Goal: Communication & Community: Participate in discussion

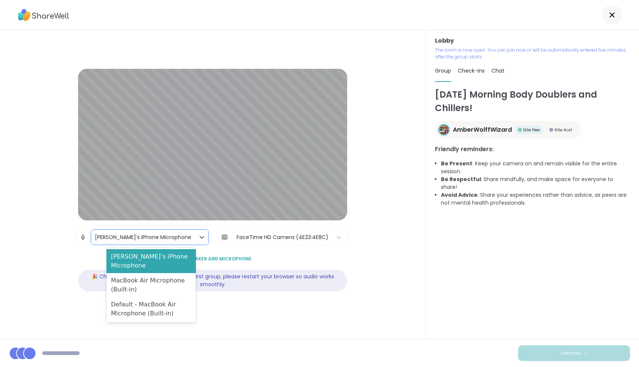
click at [116, 240] on div "[PERSON_NAME]’s iPhone Microphone" at bounding box center [143, 237] width 96 height 8
click at [122, 273] on div "MacBook Air Microphone (Built-in)" at bounding box center [151, 285] width 89 height 24
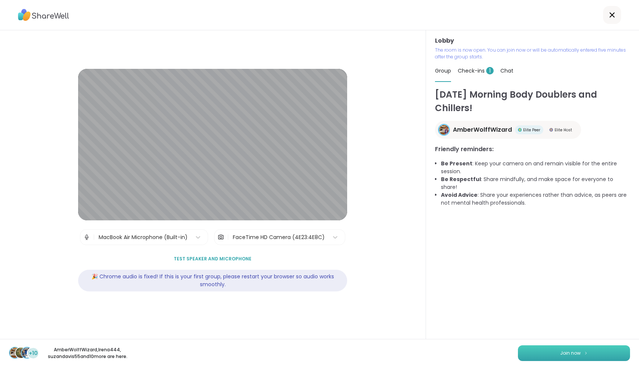
click at [582, 354] on button "Join now" at bounding box center [574, 353] width 112 height 16
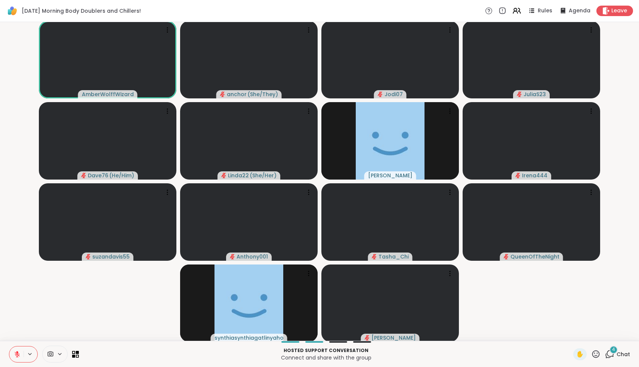
click at [50, 355] on icon at bounding box center [50, 353] width 7 height 7
click at [44, 330] on div "FaceTime HD Camera" at bounding box center [60, 327] width 65 height 9
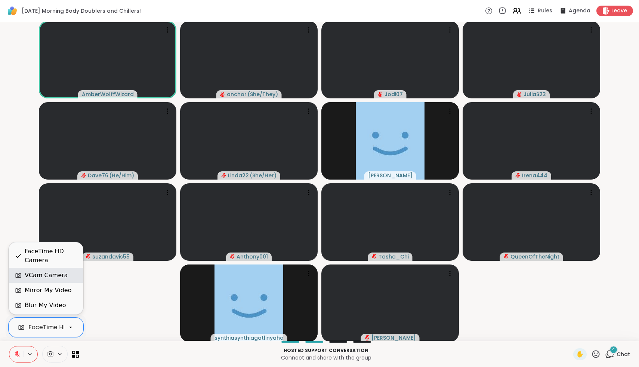
click at [35, 276] on div "VCam Camera" at bounding box center [46, 275] width 43 height 9
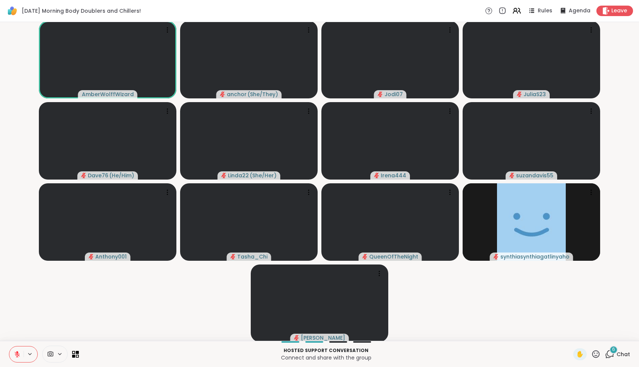
click at [627, 356] on span "Chat" at bounding box center [623, 353] width 13 height 7
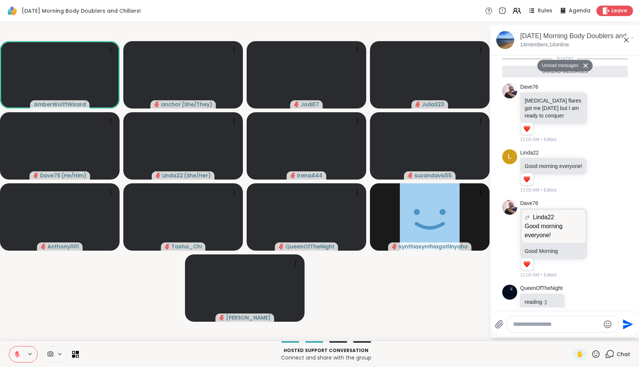
scroll to position [130, 0]
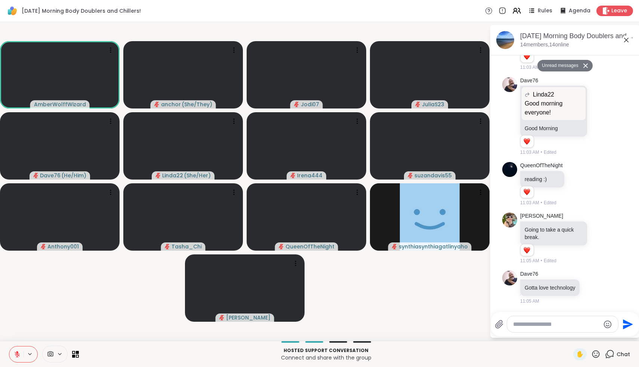
click at [595, 355] on icon at bounding box center [596, 353] width 7 height 7
click at [578, 335] on span "❤️" at bounding box center [574, 334] width 7 height 9
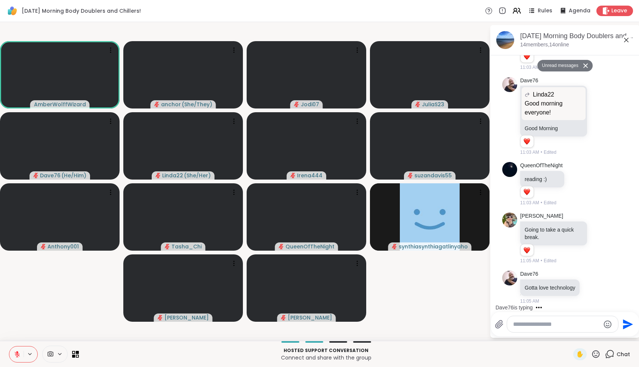
click at [600, 358] on icon at bounding box center [595, 353] width 9 height 9
click at [578, 336] on span "❤️" at bounding box center [574, 334] width 7 height 9
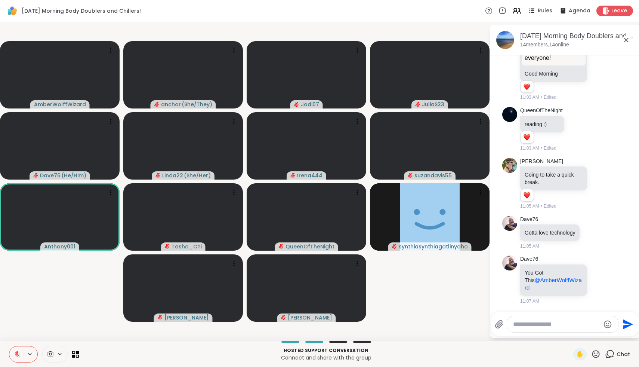
click at [600, 356] on icon at bounding box center [595, 353] width 9 height 9
click at [609, 333] on span "🌟" at bounding box center [606, 334] width 7 height 9
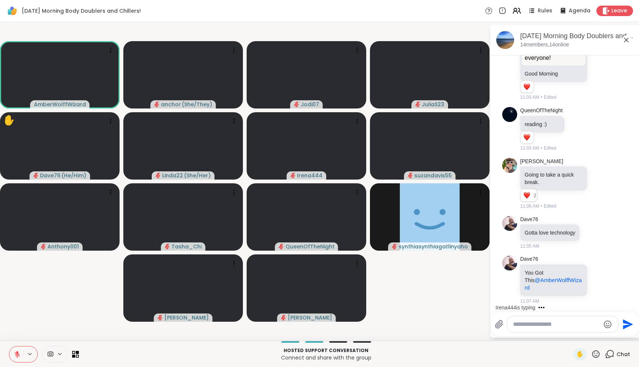
click at [535, 329] on div at bounding box center [562, 324] width 111 height 16
click at [547, 320] on div at bounding box center [562, 324] width 111 height 16
click at [548, 322] on textarea "Type your message" at bounding box center [556, 323] width 87 height 7
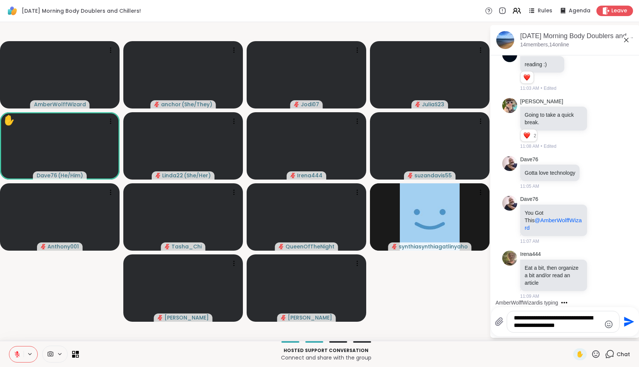
scroll to position [282, 0]
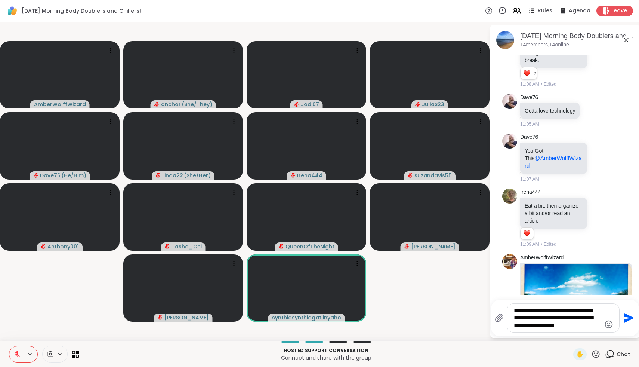
click at [562, 316] on textarea "**********" at bounding box center [557, 318] width 87 height 22
click at [575, 324] on textarea "**********" at bounding box center [557, 318] width 87 height 22
click at [591, 326] on textarea "**********" at bounding box center [557, 318] width 87 height 22
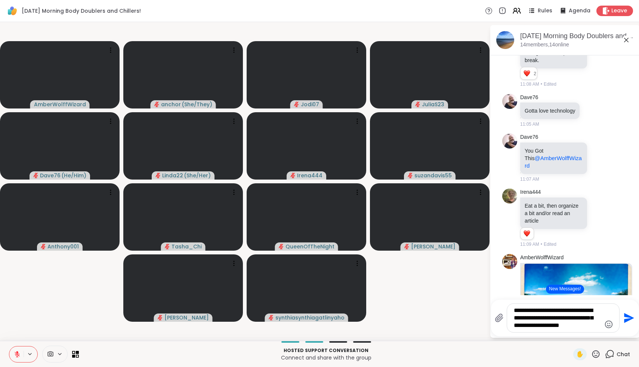
click at [591, 326] on textarea "**********" at bounding box center [557, 318] width 87 height 22
type textarea "**********"
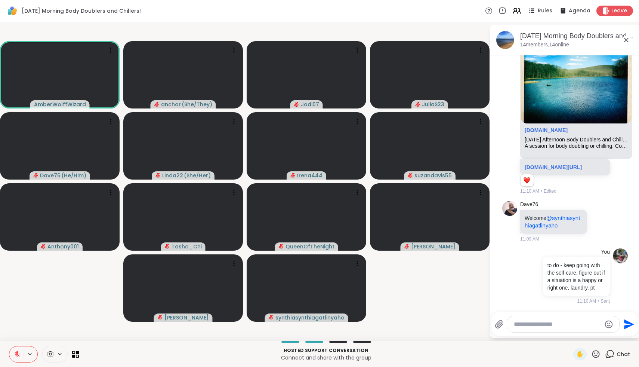
scroll to position [548, 0]
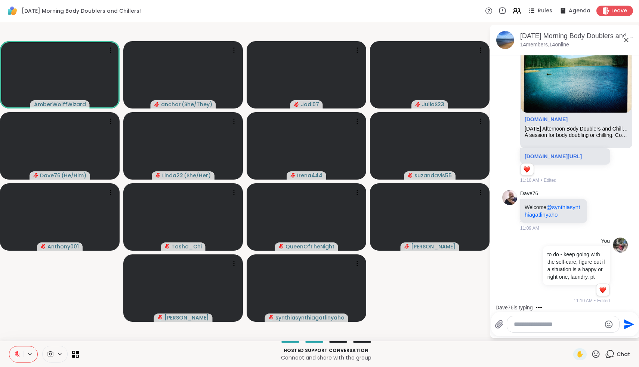
click at [628, 36] on icon at bounding box center [626, 40] width 9 height 9
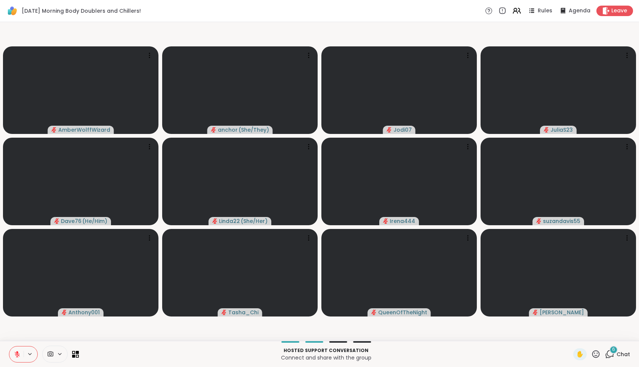
click at [625, 356] on span "Chat" at bounding box center [623, 353] width 13 height 7
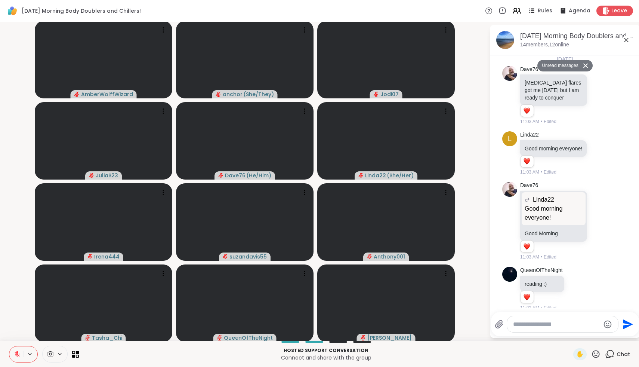
scroll to position [971, 0]
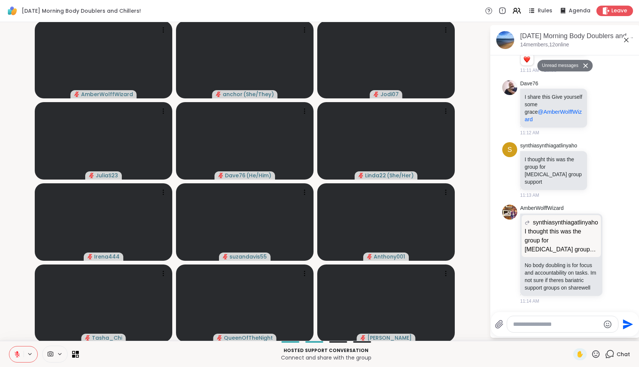
click at [587, 67] on icon at bounding box center [585, 65] width 5 height 5
click at [624, 40] on icon at bounding box center [626, 40] width 9 height 9
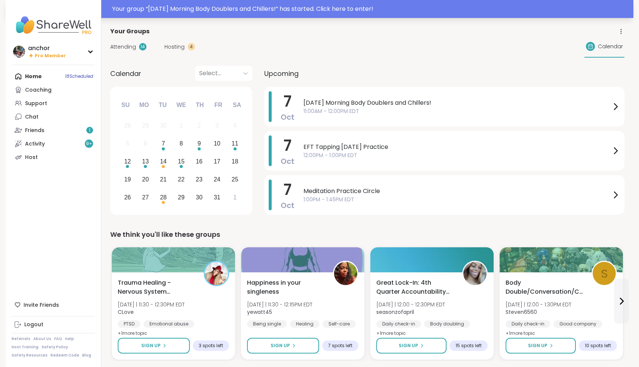
click at [399, 3] on div "Your group “ Tuesday Morning Body Doublers and Chillers! ” has started. Click h…" at bounding box center [320, 9] width 628 height 18
click at [374, 8] on div at bounding box center [319, 9] width 639 height 18
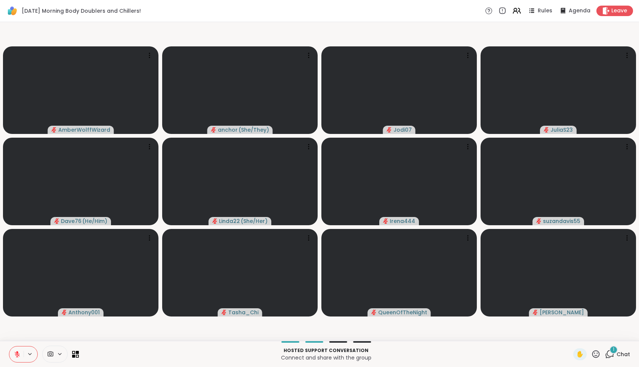
click at [52, 353] on icon at bounding box center [50, 353] width 7 height 7
click at [43, 329] on div "FaceTime HD Camera" at bounding box center [60, 327] width 65 height 9
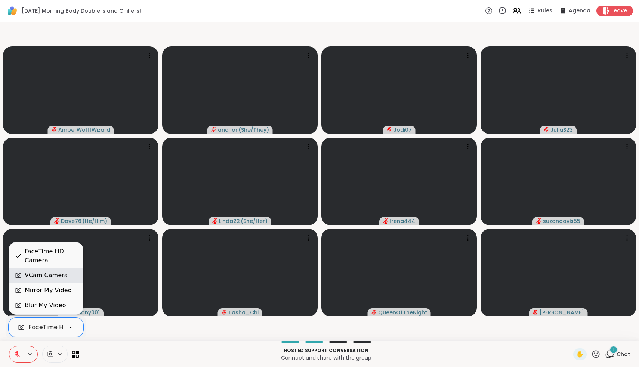
click at [30, 273] on div "VCam Camera" at bounding box center [46, 275] width 43 height 9
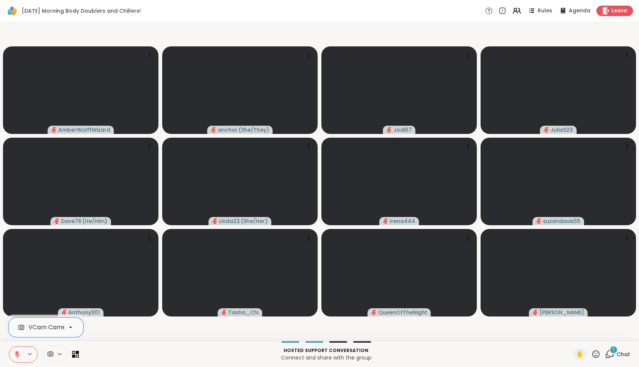
click at [621, 352] on span "Chat" at bounding box center [623, 353] width 13 height 7
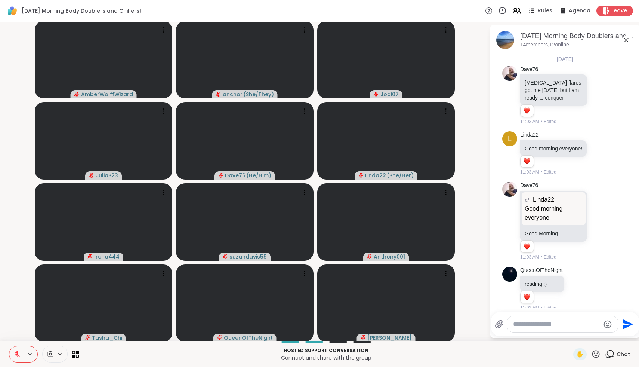
scroll to position [1037, 0]
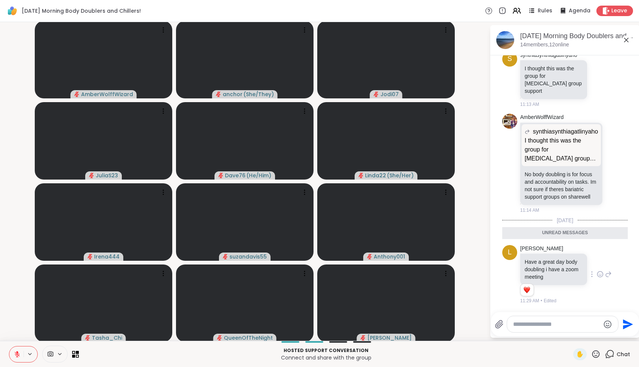
click at [602, 271] on icon at bounding box center [600, 273] width 7 height 7
click at [543, 264] on div "Select Reaction: Heart" at bounding box center [541, 262] width 7 height 7
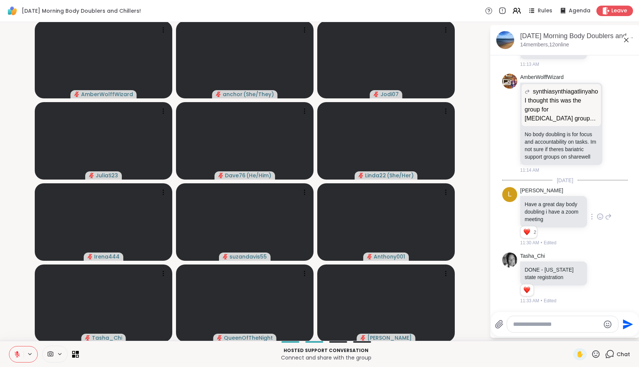
scroll to position [1077, 0]
click at [602, 215] on icon at bounding box center [600, 216] width 7 height 7
click at [601, 278] on icon at bounding box center [600, 277] width 7 height 7
click at [542, 265] on div "Select Reaction: Heart" at bounding box center [541, 266] width 7 height 7
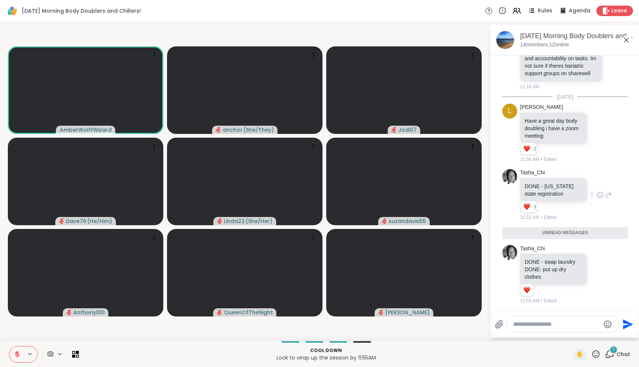
scroll to position [1143, 0]
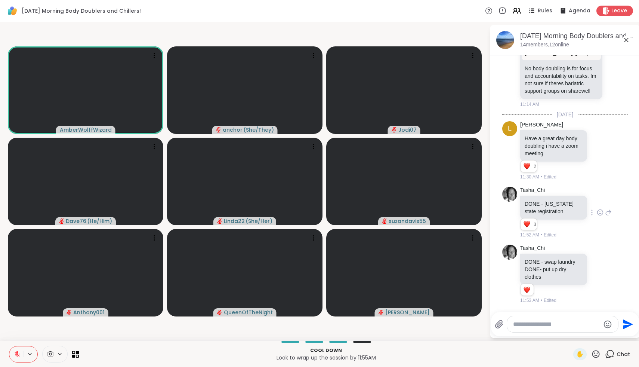
drag, startPoint x: 10, startPoint y: 355, endPoint x: 0, endPoint y: 308, distance: 48.2
click at [0, 308] on div "Tuesday Morning Body Doublers and Chillers! Rules Agenda Leave AmberWolffWizard…" at bounding box center [319, 183] width 639 height 367
click at [16, 354] on icon at bounding box center [17, 353] width 5 height 5
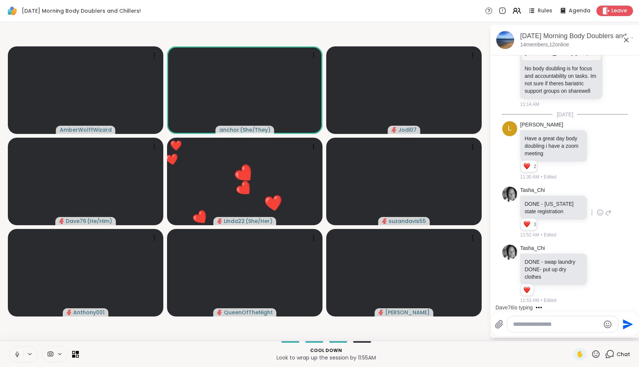
click at [7, 339] on div "Tuesday Morning Body Doublers and Chillers! Rules Agenda Leave AmberWolffWizard…" at bounding box center [319, 183] width 639 height 367
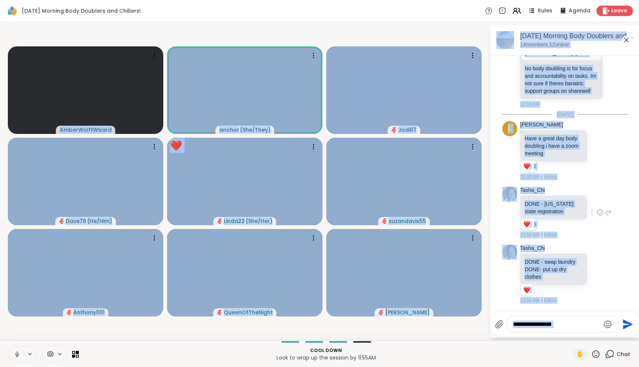
click at [16, 354] on icon at bounding box center [17, 354] width 7 height 7
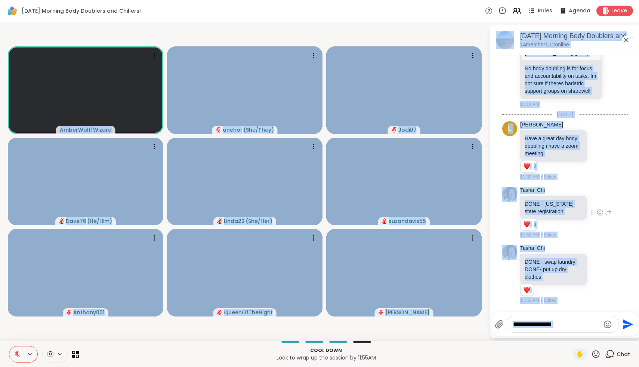
scroll to position [1197, 0]
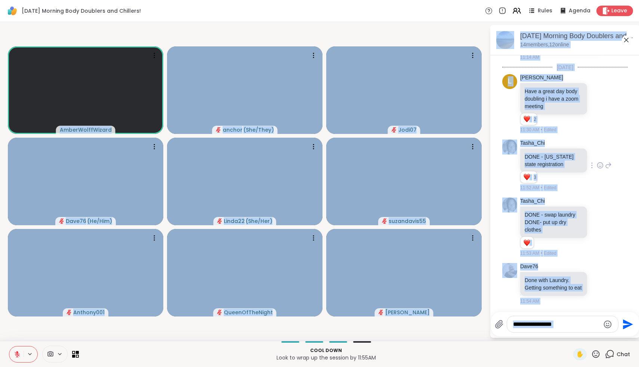
click at [102, 347] on p "Cool down" at bounding box center [326, 350] width 486 height 7
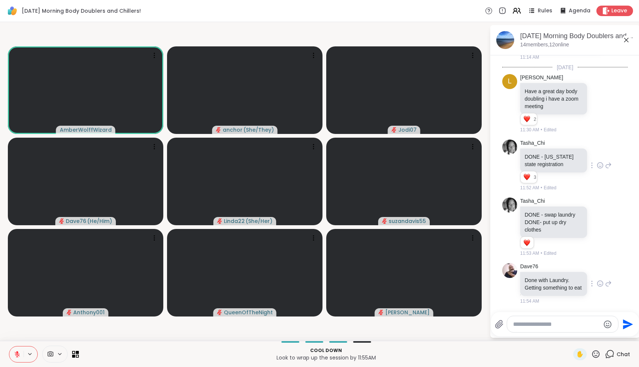
click at [600, 280] on icon at bounding box center [600, 283] width 7 height 7
click at [544, 268] on button "Select Reaction: Heart" at bounding box center [541, 271] width 15 height 15
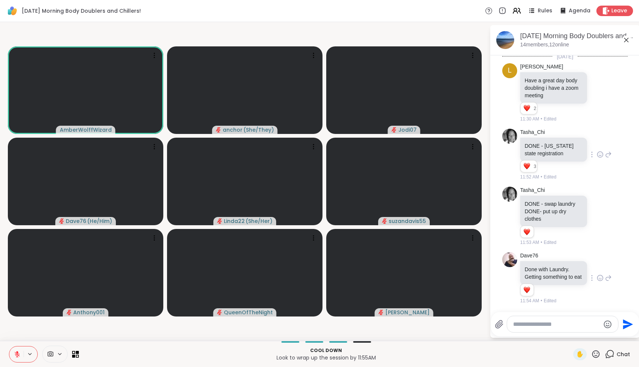
scroll to position [1208, 0]
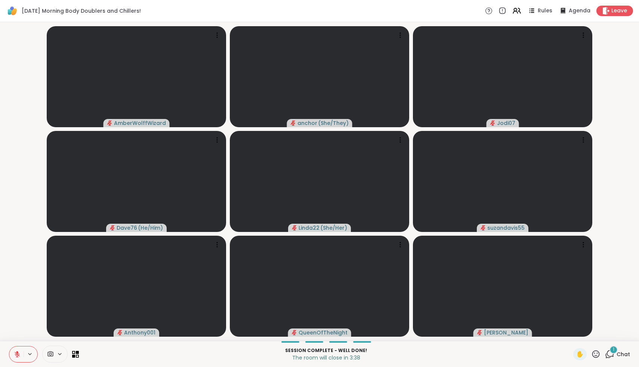
click at [617, 352] on div "1" at bounding box center [614, 349] width 8 height 8
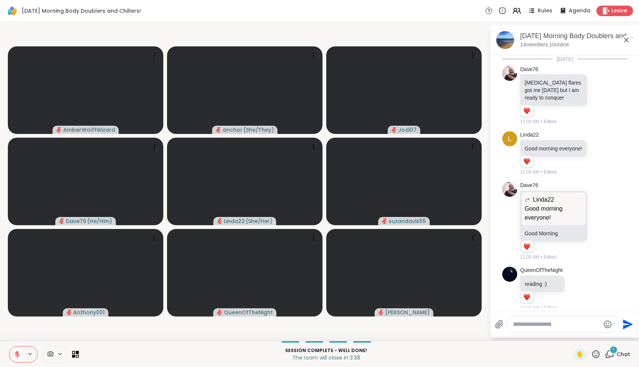
scroll to position [1295, 0]
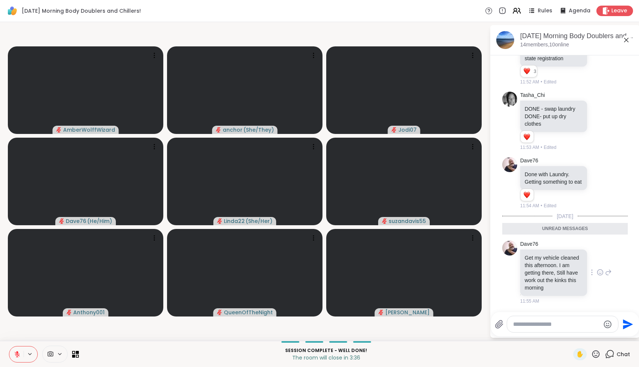
click at [597, 271] on icon at bounding box center [600, 271] width 7 height 7
click at [541, 258] on div "Select Reaction: Heart" at bounding box center [541, 260] width 7 height 7
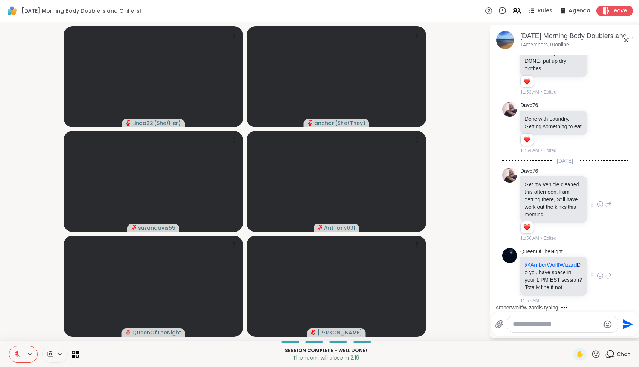
scroll to position [1350, 0]
click at [600, 277] on icon at bounding box center [600, 276] width 2 height 1
click at [610, 12] on icon at bounding box center [606, 11] width 8 height 8
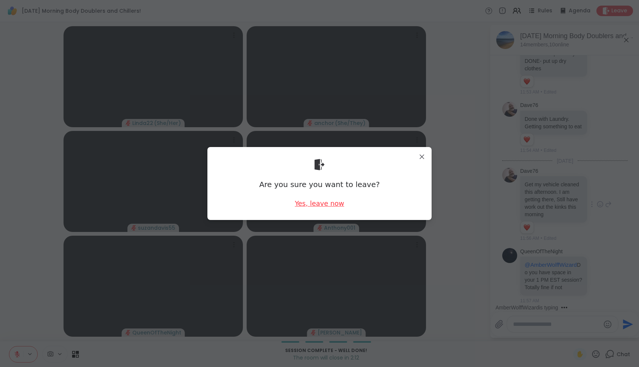
click at [309, 205] on div "Yes, leave now" at bounding box center [319, 203] width 49 height 9
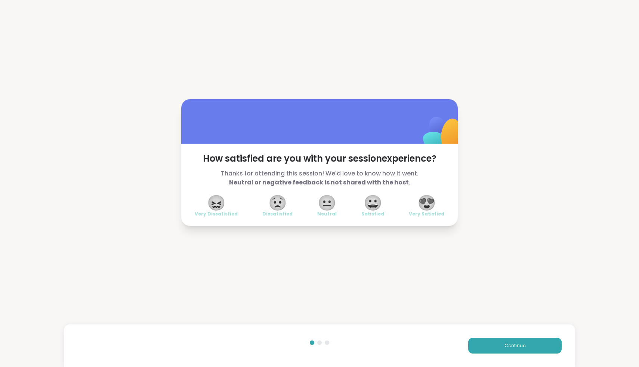
click at [426, 201] on span "😍" at bounding box center [427, 202] width 19 height 13
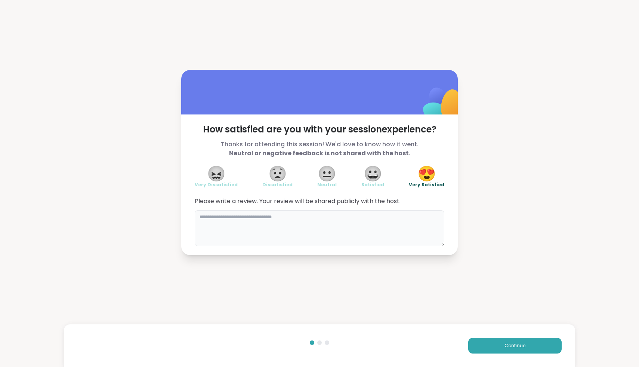
click at [390, 234] on textarea at bounding box center [320, 228] width 250 height 36
click at [351, 226] on textarea at bounding box center [320, 228] width 250 height 36
type textarea "**********"
click at [479, 345] on button "Continue" at bounding box center [514, 346] width 93 height 16
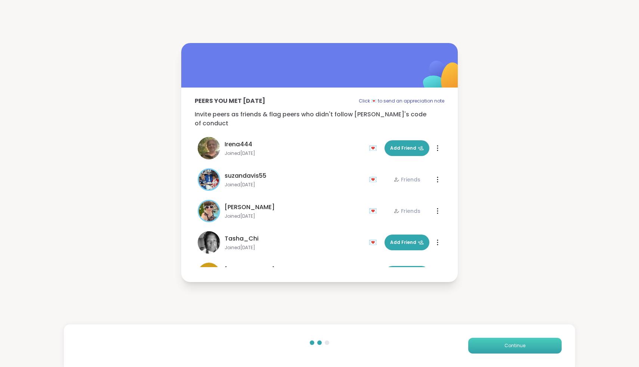
click at [479, 345] on button "Continue" at bounding box center [514, 346] width 93 height 16
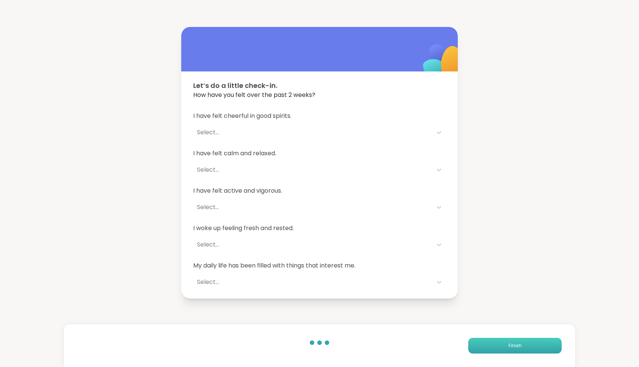
click at [478, 345] on button "Finish" at bounding box center [514, 346] width 93 height 16
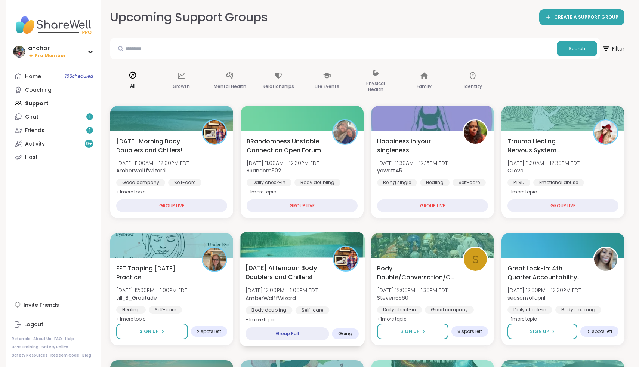
click at [318, 288] on span "Tue, Oct 07 | 12:00PM - 1:00PM EDT" at bounding box center [282, 289] width 73 height 7
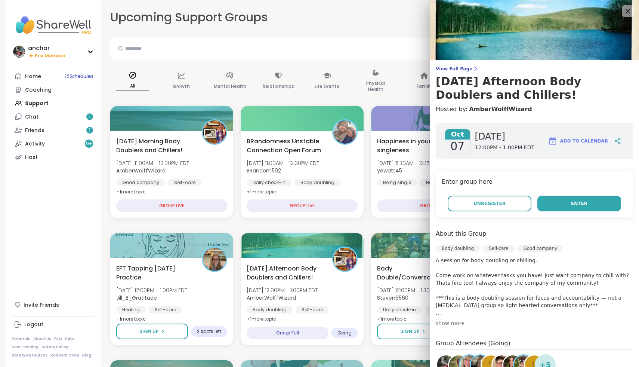
click at [557, 201] on button "Enter" at bounding box center [580, 204] width 84 height 16
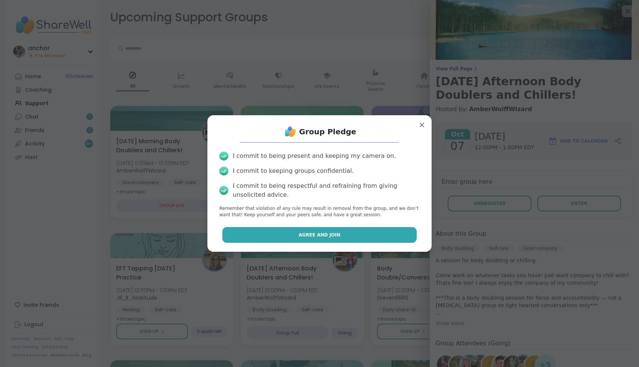
click at [357, 234] on button "Agree and Join" at bounding box center [319, 235] width 195 height 16
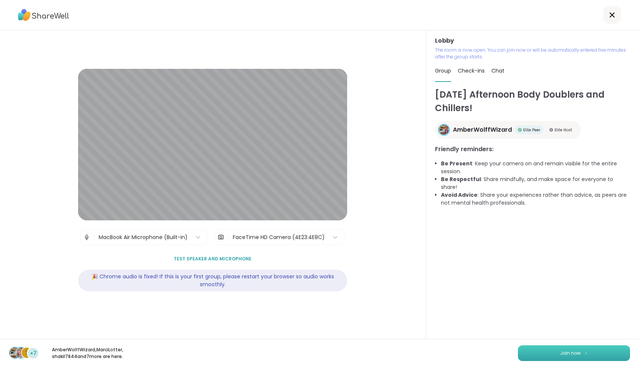
click at [596, 360] on button "Join now" at bounding box center [574, 353] width 112 height 16
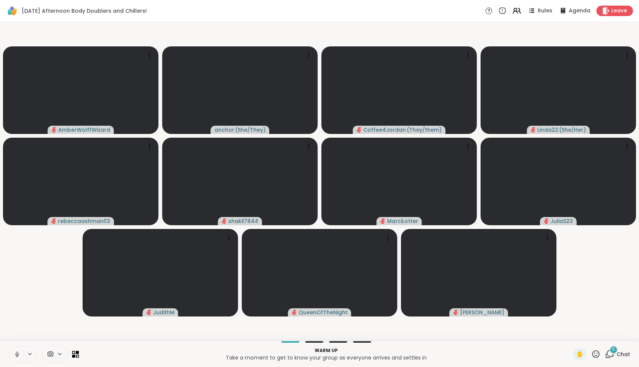
click at [21, 354] on button at bounding box center [16, 354] width 14 height 16
click at [610, 353] on icon at bounding box center [609, 353] width 9 height 9
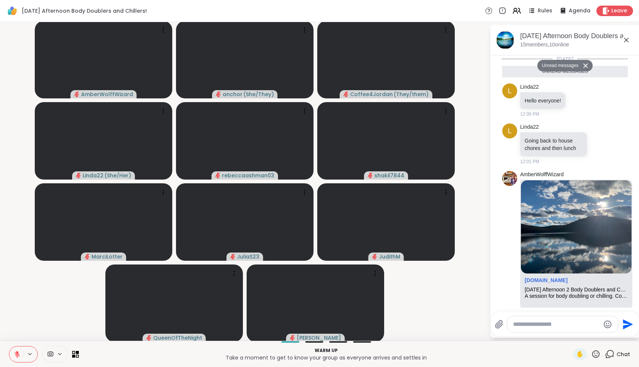
scroll to position [125, 0]
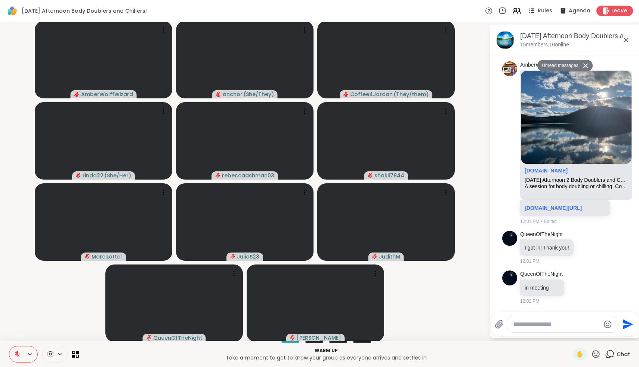
click at [566, 322] on textarea "Type your message" at bounding box center [556, 323] width 87 height 7
type textarea "**********"
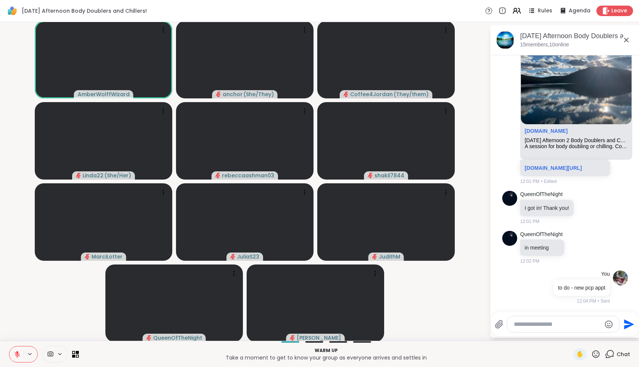
click at [17, 356] on icon at bounding box center [17, 353] width 5 height 5
click at [17, 356] on icon at bounding box center [17, 354] width 7 height 7
click at [48, 357] on div at bounding box center [54, 353] width 25 height 17
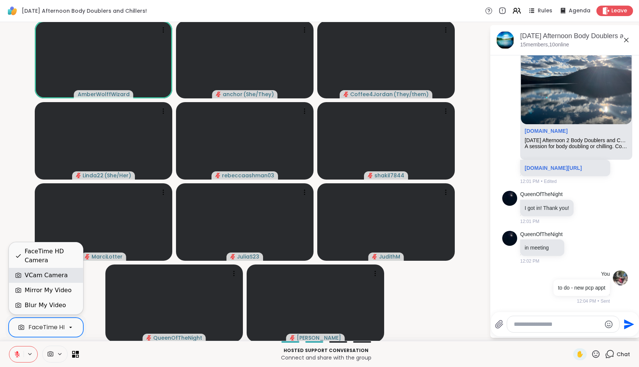
click at [31, 275] on div "VCam Camera" at bounding box center [46, 275] width 43 height 9
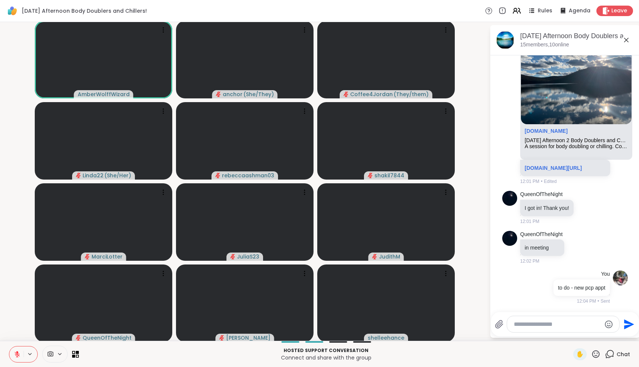
click at [594, 355] on icon at bounding box center [595, 353] width 9 height 9
click at [577, 338] on span "❤️" at bounding box center [574, 334] width 7 height 9
click at [599, 357] on icon at bounding box center [595, 353] width 9 height 9
click at [581, 338] on div "❤️" at bounding box center [574, 334] width 13 height 12
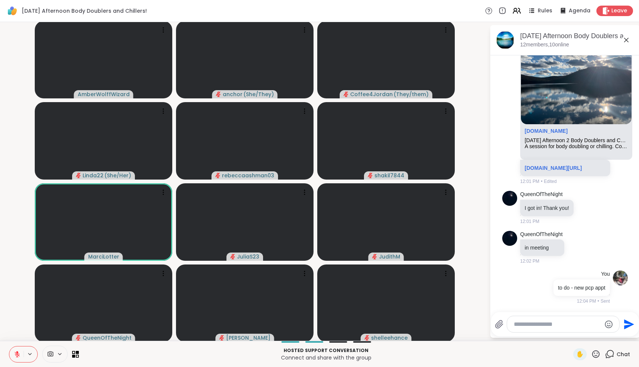
click at [599, 354] on icon at bounding box center [595, 353] width 9 height 9
click at [578, 334] on span "❤️" at bounding box center [574, 334] width 7 height 9
click at [597, 347] on div "Hosted support conversation Connect and share with the group ✋ Chat" at bounding box center [319, 354] width 639 height 26
click at [597, 349] on div "✋" at bounding box center [587, 354] width 27 height 12
click at [597, 354] on icon at bounding box center [595, 353] width 9 height 9
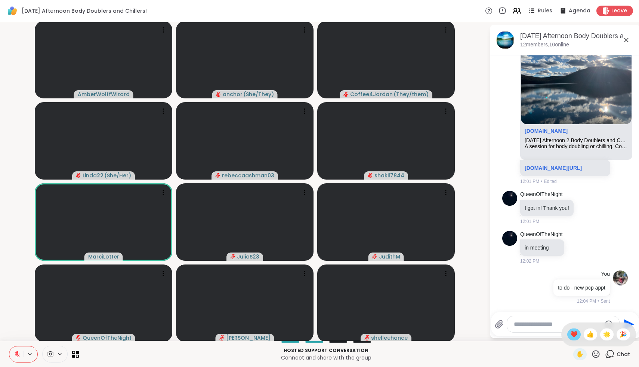
click at [578, 333] on span "❤️" at bounding box center [574, 334] width 7 height 9
click at [599, 356] on icon at bounding box center [596, 353] width 7 height 7
click at [581, 334] on div "❤️" at bounding box center [574, 334] width 13 height 12
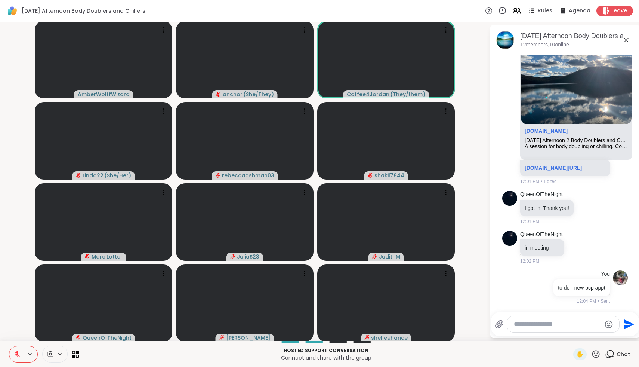
click at [600, 354] on icon at bounding box center [596, 353] width 7 height 7
click at [578, 335] on span "❤️" at bounding box center [574, 334] width 7 height 9
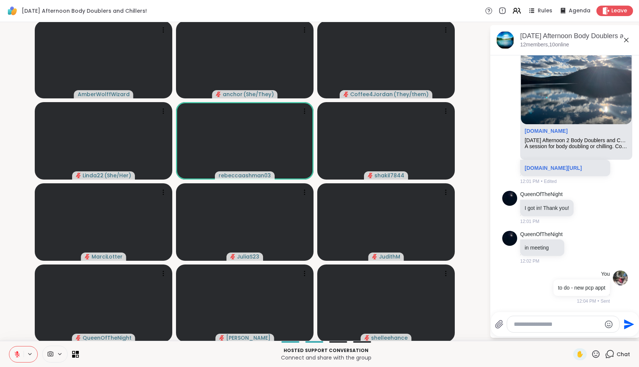
click at [598, 354] on icon at bounding box center [595, 353] width 9 height 9
click at [578, 333] on span "❤️" at bounding box center [574, 334] width 7 height 9
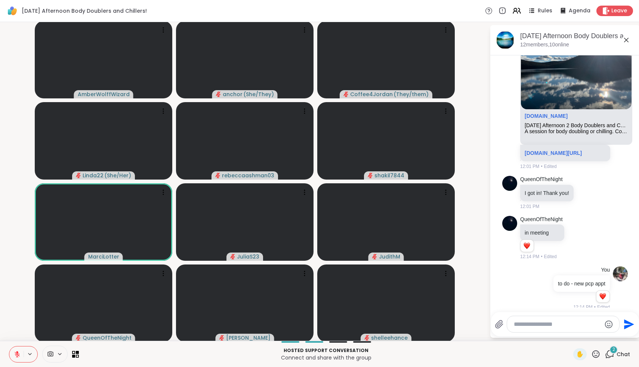
scroll to position [310, 0]
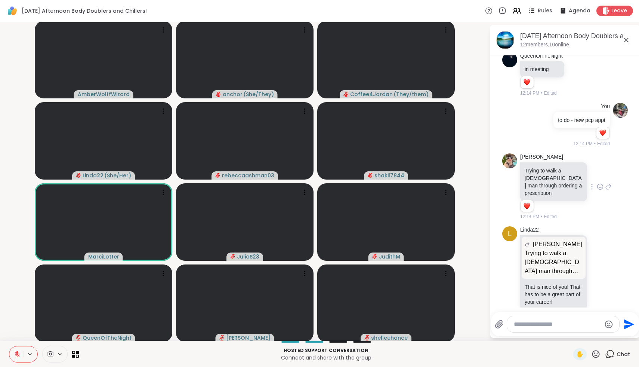
click at [604, 190] on icon at bounding box center [600, 186] width 7 height 7
click at [544, 178] on div "Select Reaction: Heart" at bounding box center [541, 174] width 7 height 7
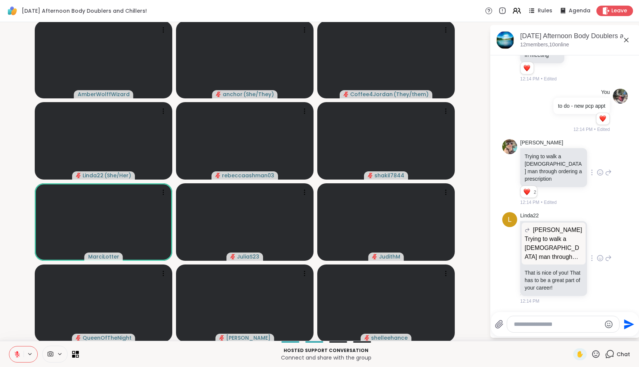
click at [604, 262] on icon at bounding box center [600, 257] width 7 height 7
click at [548, 252] on button "Select Reaction: Heart" at bounding box center [541, 246] width 15 height 15
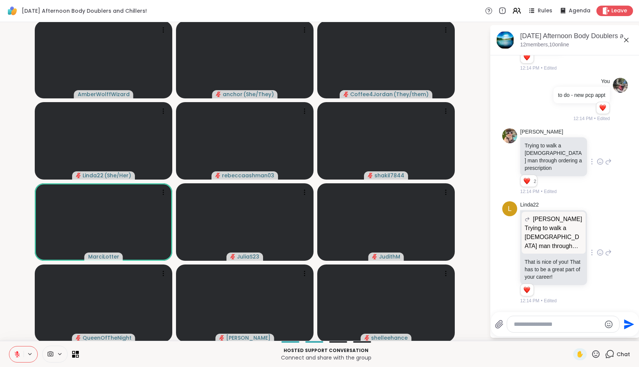
scroll to position [335, 0]
click at [626, 42] on icon at bounding box center [626, 40] width 9 height 9
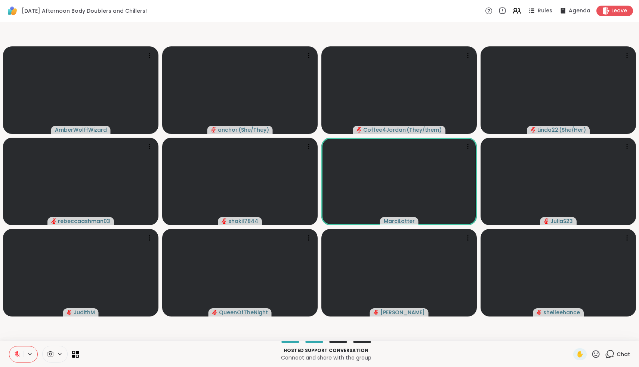
click at [596, 356] on icon at bounding box center [595, 353] width 9 height 9
click at [579, 339] on div "❤️" at bounding box center [574, 334] width 13 height 12
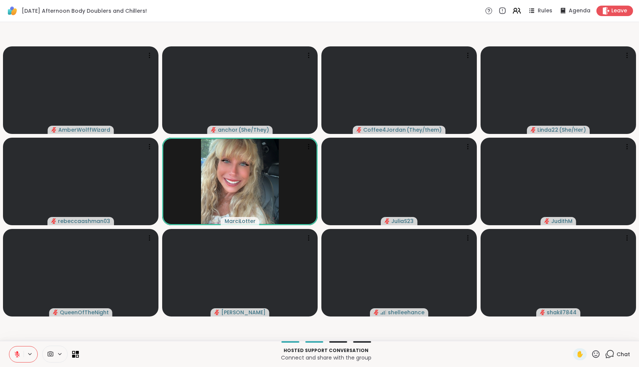
click at [612, 351] on icon at bounding box center [609, 353] width 9 height 9
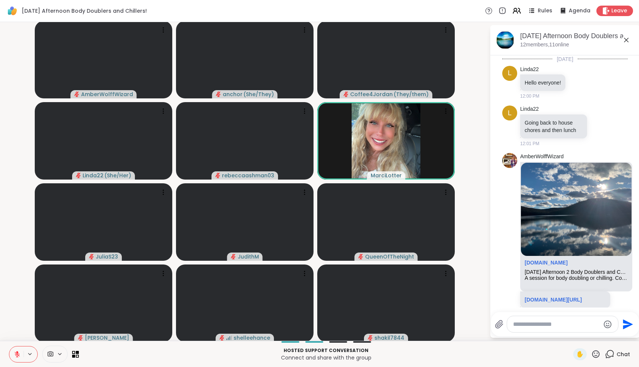
scroll to position [335, 0]
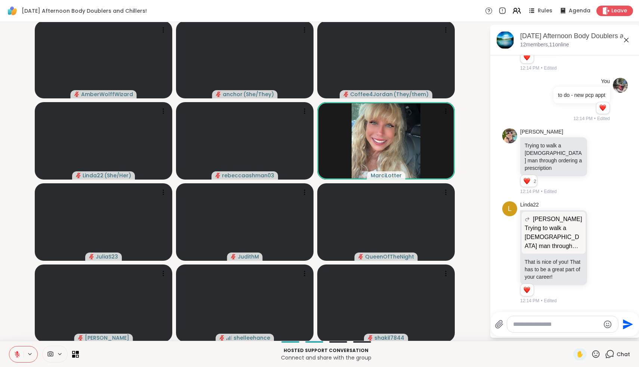
click at [562, 322] on textarea "Type your message" at bounding box center [556, 323] width 87 height 7
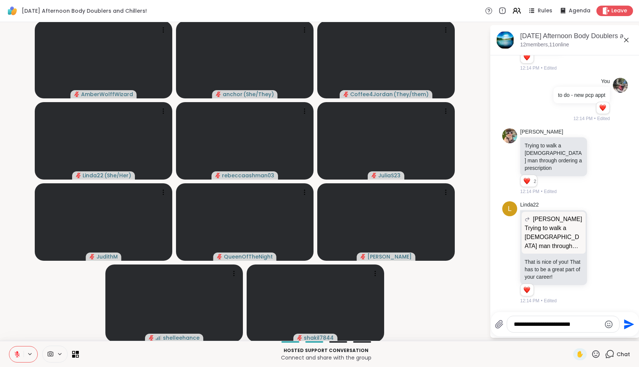
type textarea "**********"
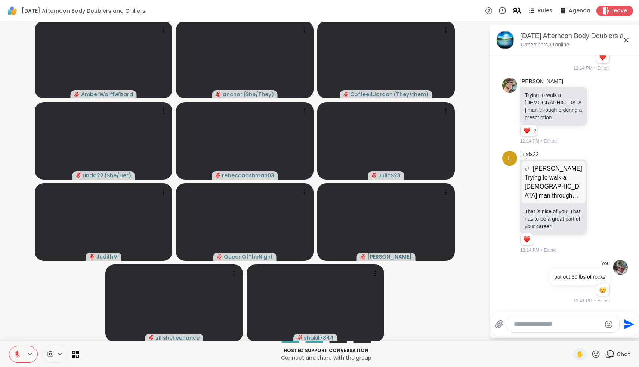
scroll to position [480, 0]
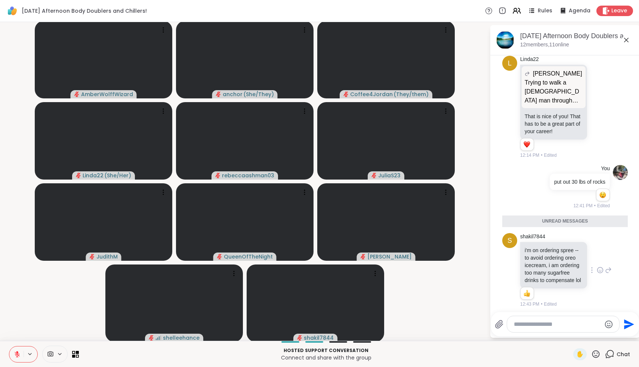
click at [608, 273] on icon at bounding box center [608, 269] width 5 height 5
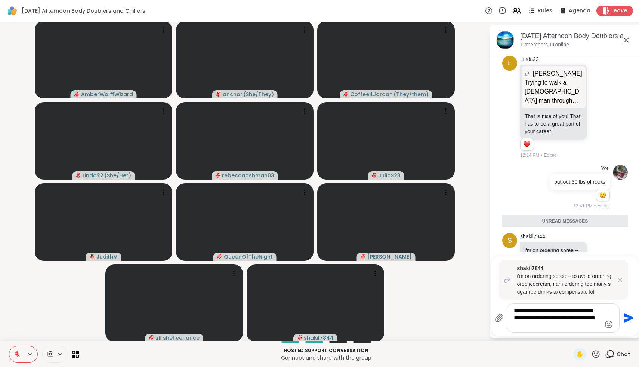
type textarea "**********"
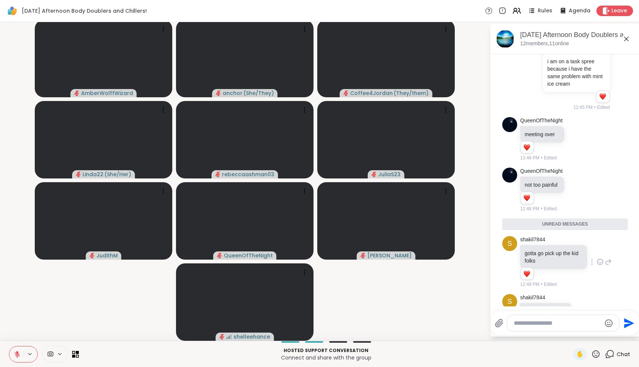
scroll to position [817, 0]
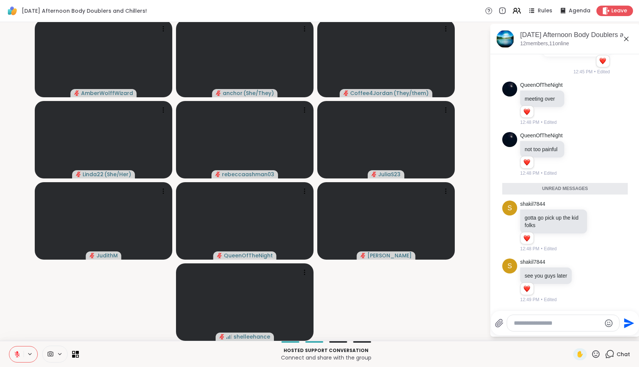
click at [572, 320] on textarea "Type your message" at bounding box center [557, 322] width 87 height 7
type textarea "**********"
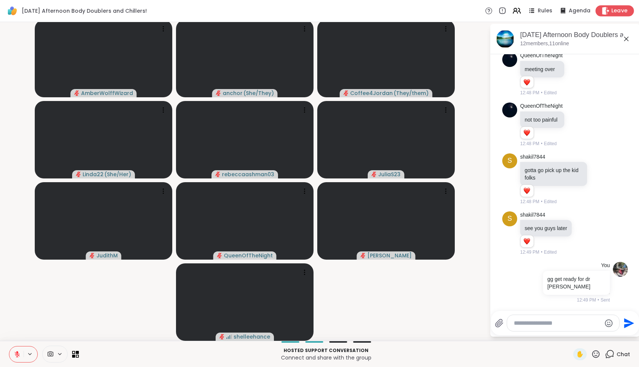
click at [623, 10] on span "Leave" at bounding box center [620, 11] width 16 height 8
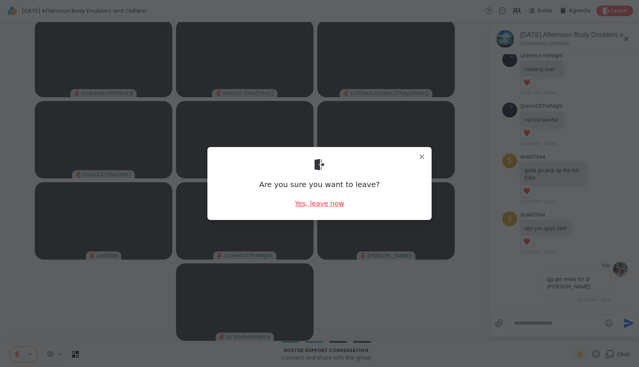
click at [308, 202] on div "Yes, leave now" at bounding box center [319, 203] width 49 height 9
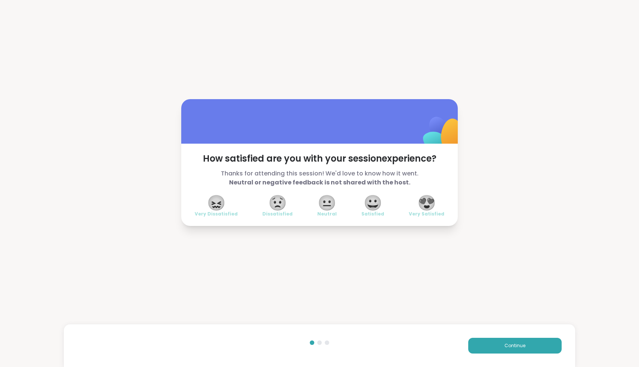
click at [429, 208] on span "😍" at bounding box center [427, 202] width 19 height 13
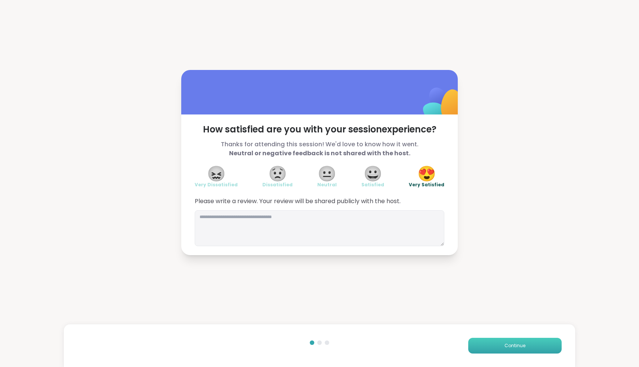
click at [517, 338] on button "Continue" at bounding box center [514, 346] width 93 height 16
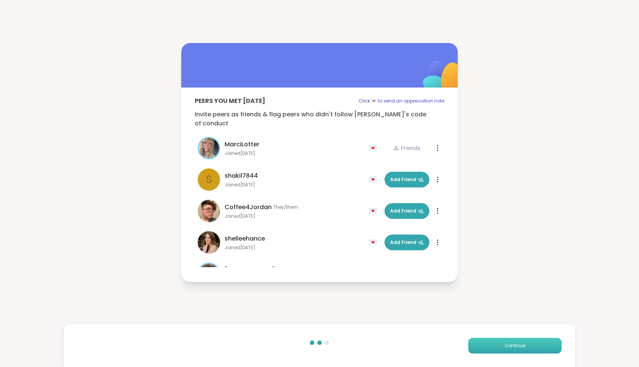
click at [516, 340] on button "Continue" at bounding box center [514, 346] width 93 height 16
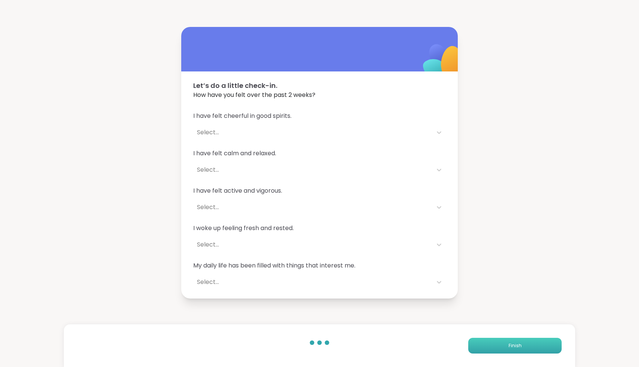
click at [516, 340] on button "Finish" at bounding box center [514, 346] width 93 height 16
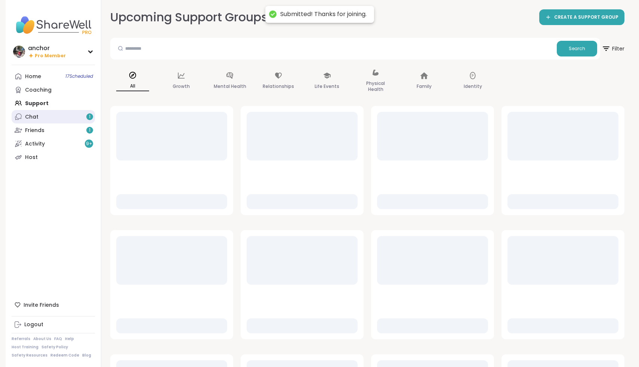
click at [68, 119] on link "Chat 1" at bounding box center [53, 116] width 83 height 13
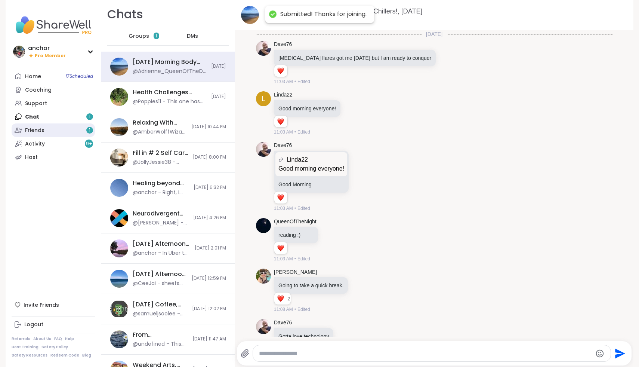
scroll to position [1092, 0]
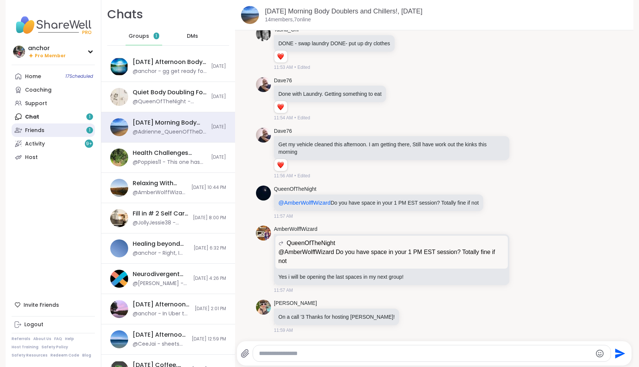
click at [62, 131] on link "Friends 1" at bounding box center [53, 129] width 83 height 13
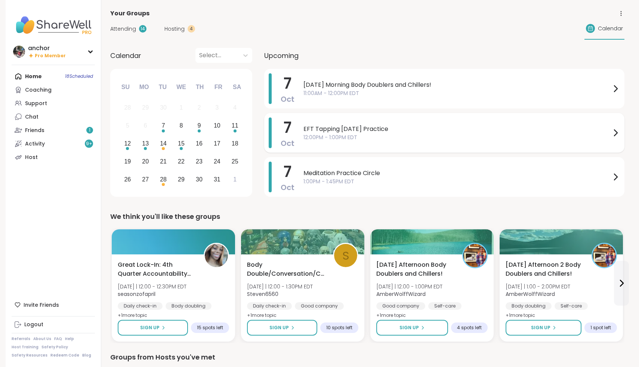
click at [372, 136] on span "12:00PM - 1:00PM EDT" at bounding box center [458, 137] width 308 height 8
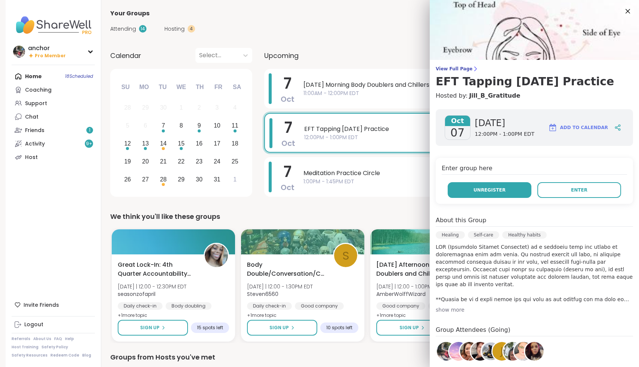
click at [512, 185] on button "Unregister" at bounding box center [490, 190] width 84 height 16
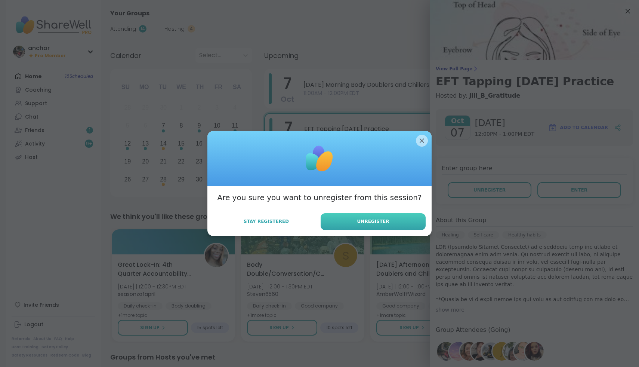
click at [391, 222] on button "Unregister" at bounding box center [373, 221] width 105 height 17
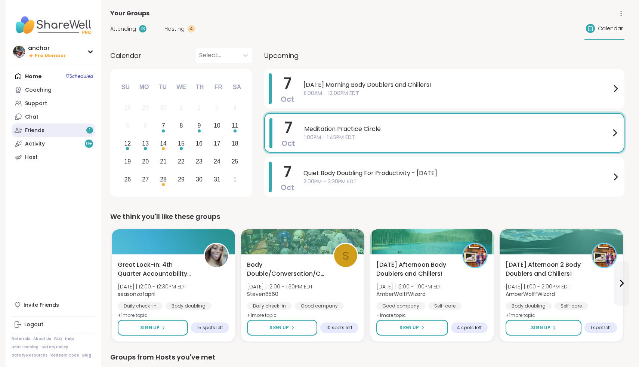
click at [74, 124] on link "Friends 1" at bounding box center [53, 129] width 83 height 13
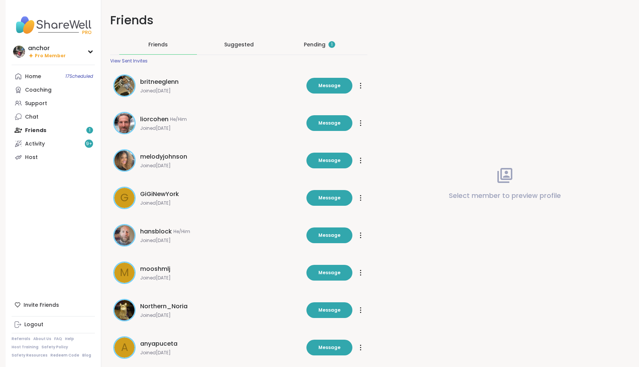
click at [323, 40] on div "Pending 1" at bounding box center [320, 44] width 78 height 19
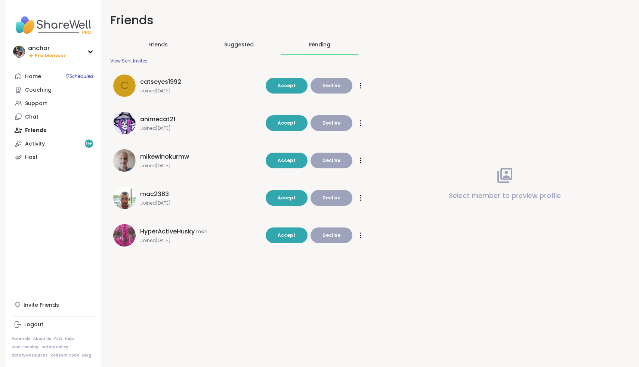
click at [165, 228] on span "HyperActiveHusky" at bounding box center [167, 231] width 55 height 9
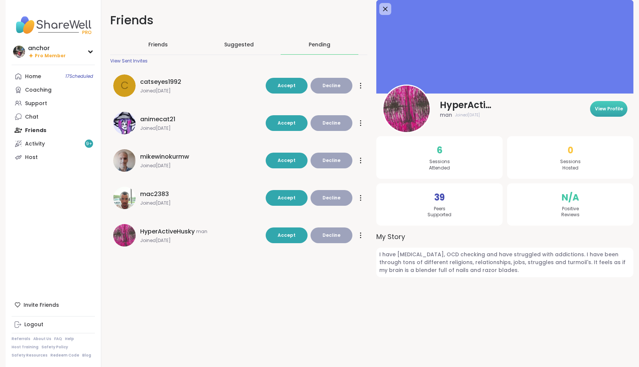
click at [602, 108] on span "View Profile" at bounding box center [609, 108] width 28 height 7
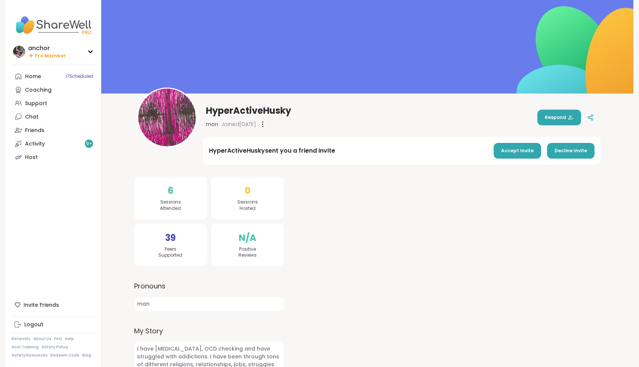
scroll to position [28, 0]
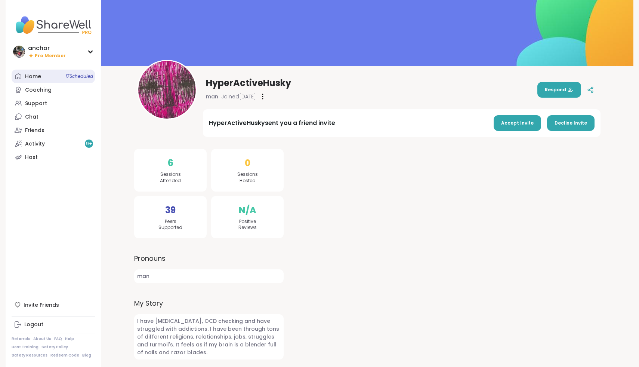
click at [29, 76] on div "Home 17 Scheduled" at bounding box center [33, 76] width 16 height 7
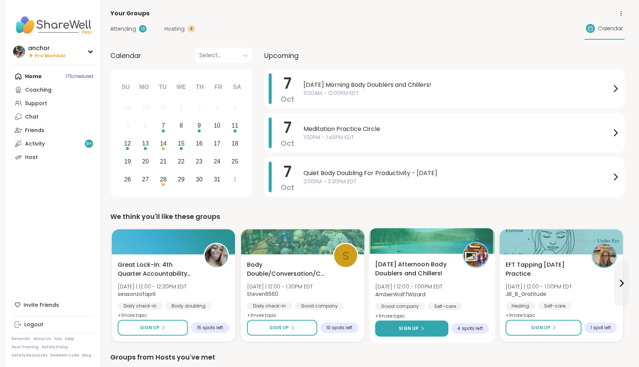
click at [392, 328] on button "Sign Up" at bounding box center [411, 328] width 73 height 16
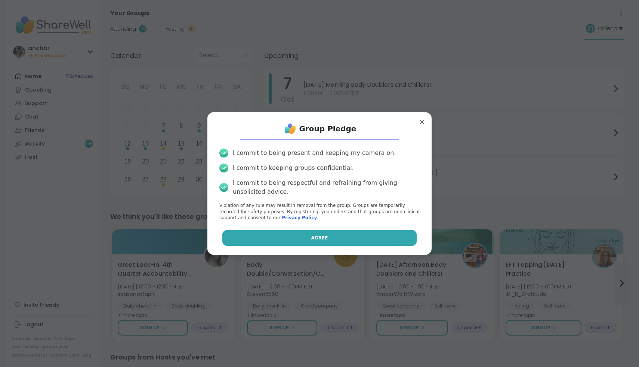
click at [357, 237] on button "Agree" at bounding box center [319, 238] width 195 height 16
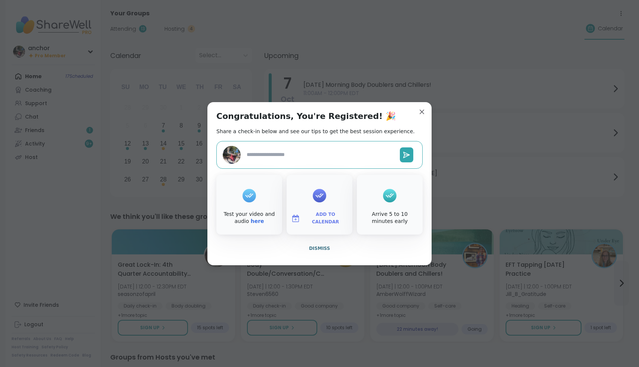
type textarea "*"
click at [313, 250] on span "Dismiss" at bounding box center [319, 248] width 21 height 5
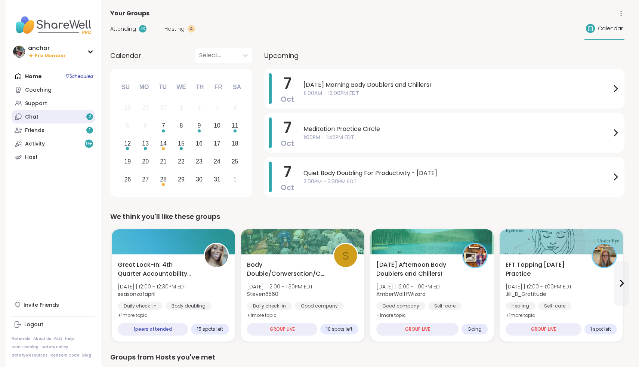
click at [58, 115] on link "Chat 2" at bounding box center [53, 116] width 83 height 13
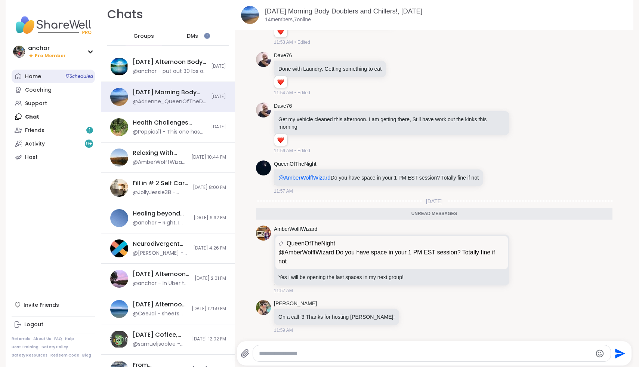
click at [52, 78] on link "Home 17 Scheduled" at bounding box center [53, 76] width 83 height 13
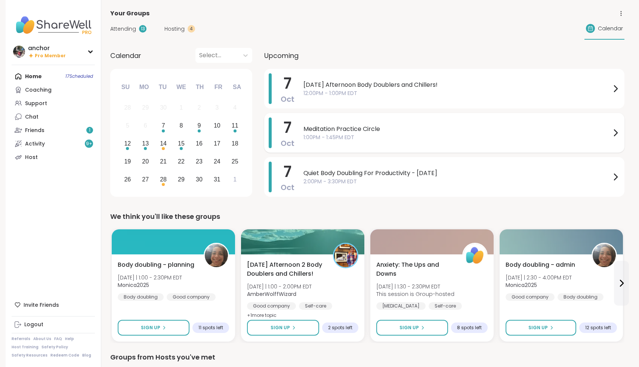
click at [414, 138] on span "1:00PM - 1:45PM EDT" at bounding box center [458, 137] width 308 height 8
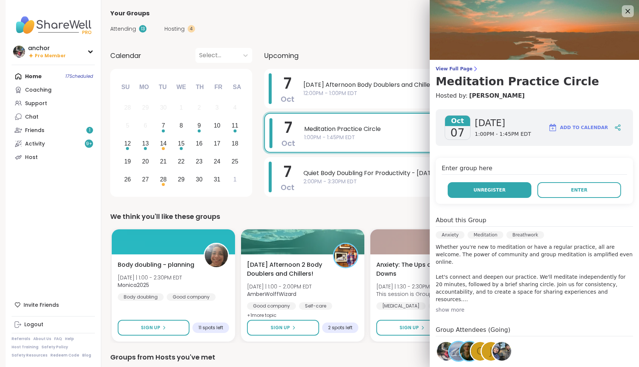
click at [480, 187] on span "Unregister" at bounding box center [490, 190] width 32 height 7
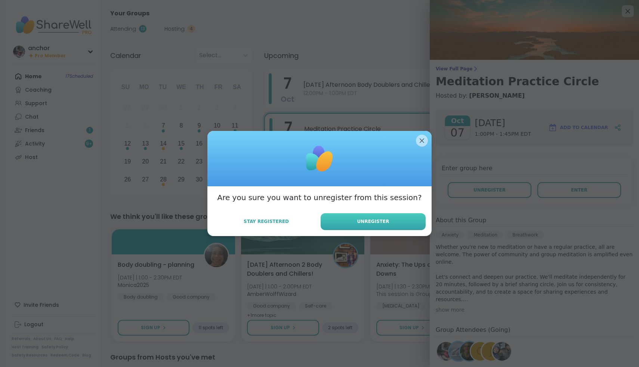
click at [373, 221] on span "Unregister" at bounding box center [373, 221] width 32 height 7
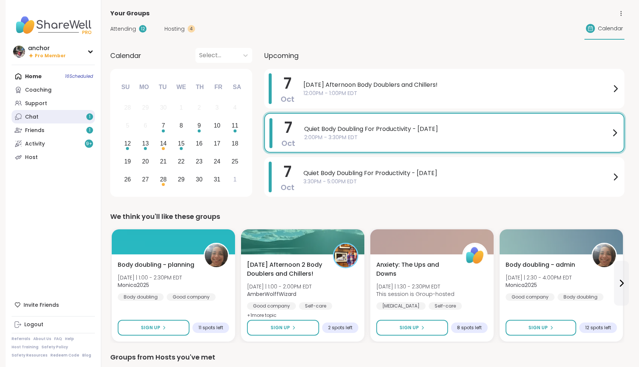
click at [43, 119] on link "Chat 1" at bounding box center [53, 116] width 83 height 13
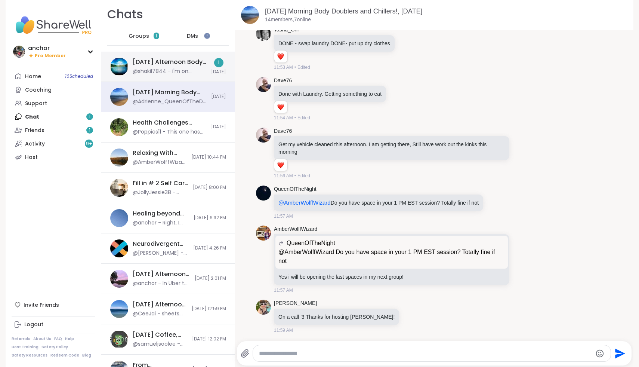
click at [157, 73] on div "@shakil7844 - i'm on ordering spree -- to avoid ordering oreo icecream, i am or…" at bounding box center [170, 71] width 74 height 7
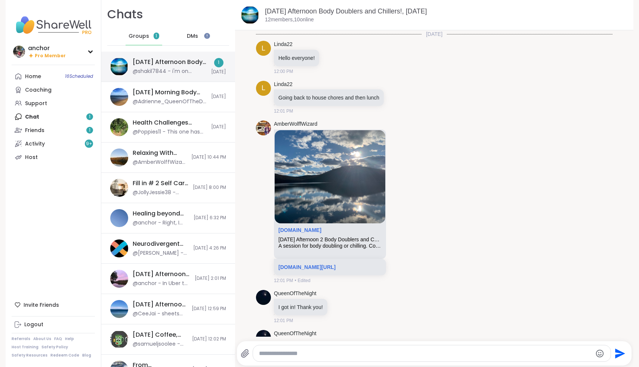
scroll to position [341, 0]
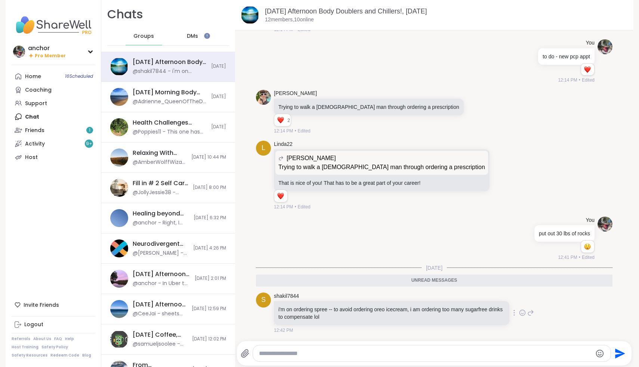
click at [523, 313] on icon at bounding box center [523, 313] width 2 height 1
click at [449, 304] on button "Select Reaction: Thumbs up" at bounding box center [446, 300] width 15 height 15
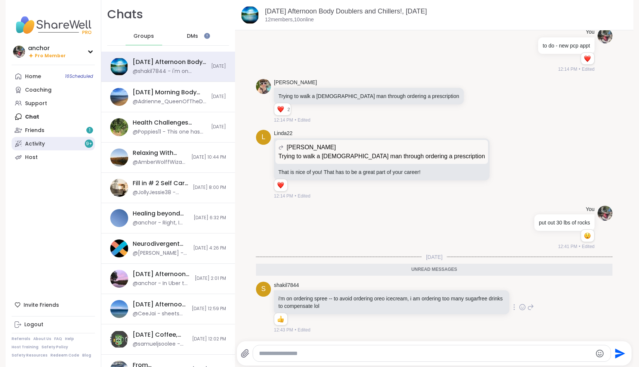
click at [47, 137] on link "Activity 9 +" at bounding box center [53, 143] width 83 height 13
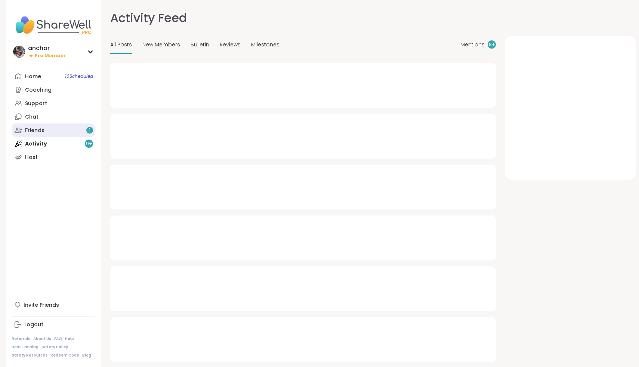
click at [45, 133] on link "Friends 1" at bounding box center [53, 129] width 83 height 13
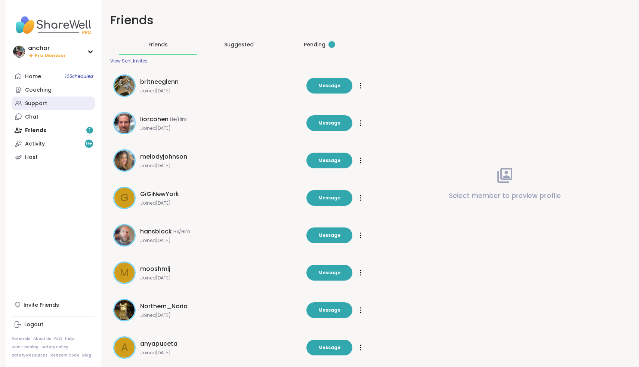
click at [44, 102] on div "Support" at bounding box center [36, 103] width 22 height 7
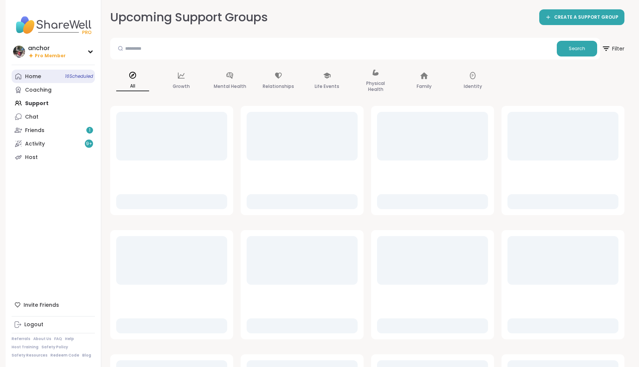
click at [31, 77] on div "Home 16 Scheduled" at bounding box center [33, 76] width 16 height 7
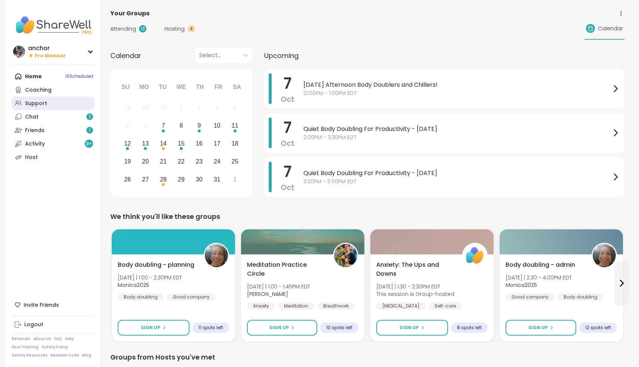
click at [59, 110] on link "Support" at bounding box center [53, 102] width 83 height 13
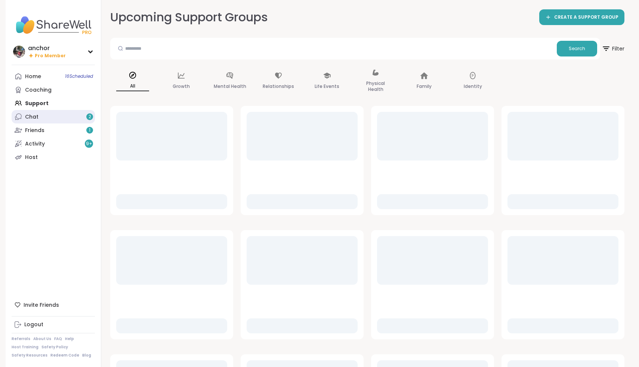
click at [59, 120] on link "Chat 2" at bounding box center [53, 116] width 83 height 13
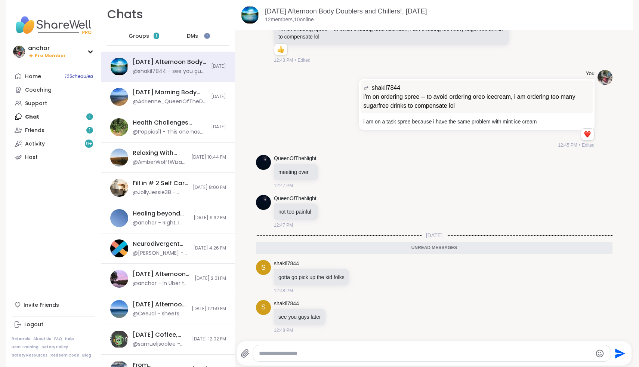
click at [154, 35] on span "1" at bounding box center [157, 36] width 6 height 7
click at [166, 64] on div "[DATE] Afternoon Body Doublers and Chillers!, [DATE]" at bounding box center [170, 62] width 74 height 8
click at [366, 276] on icon at bounding box center [362, 276] width 7 height 7
click at [334, 172] on icon at bounding box center [331, 171] width 7 height 7
click at [331, 157] on div "Select Reaction: Heart" at bounding box center [331, 159] width 7 height 7
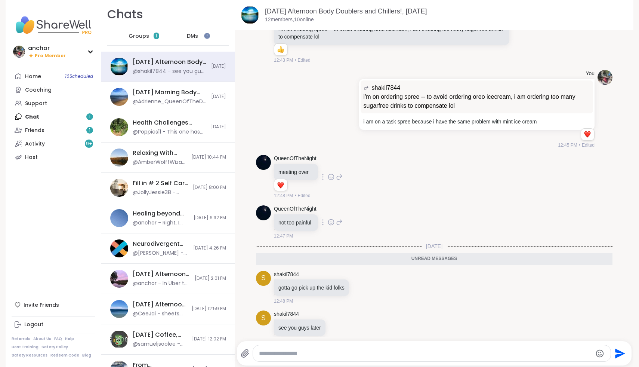
click at [333, 227] on div "QueenOfTheNight not too painful 12:47 PM" at bounding box center [308, 222] width 69 height 34
click at [333, 224] on icon at bounding box center [331, 221] width 7 height 7
click at [333, 210] on div "Select Reaction: Heart" at bounding box center [331, 210] width 7 height 7
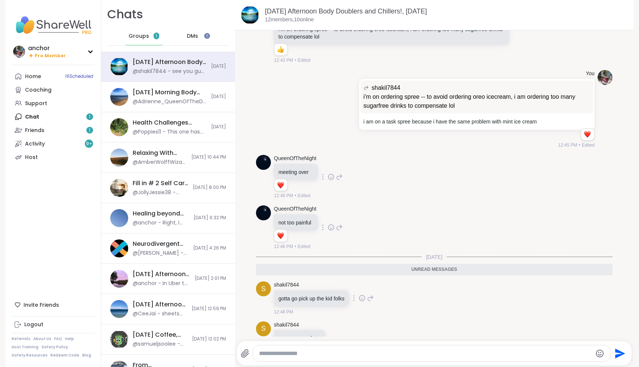
click at [364, 299] on icon at bounding box center [362, 297] width 7 height 7
click at [306, 283] on div "Select Reaction: Heart" at bounding box center [302, 286] width 7 height 7
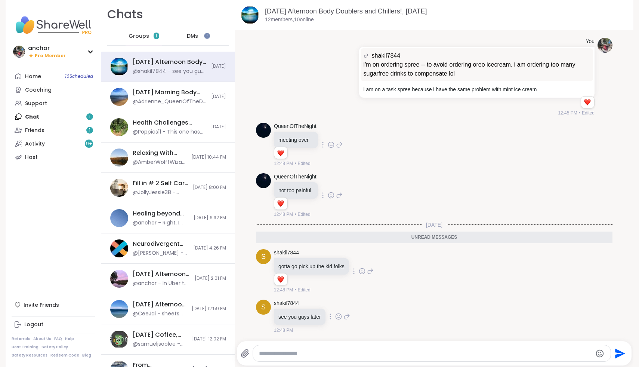
click at [338, 316] on icon at bounding box center [338, 316] width 7 height 7
click at [338, 305] on div "Select Reaction: Heart" at bounding box center [338, 304] width 7 height 7
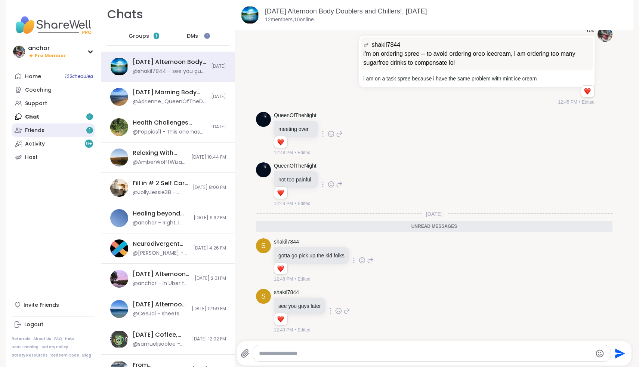
click at [67, 129] on link "Friends 1" at bounding box center [53, 129] width 83 height 13
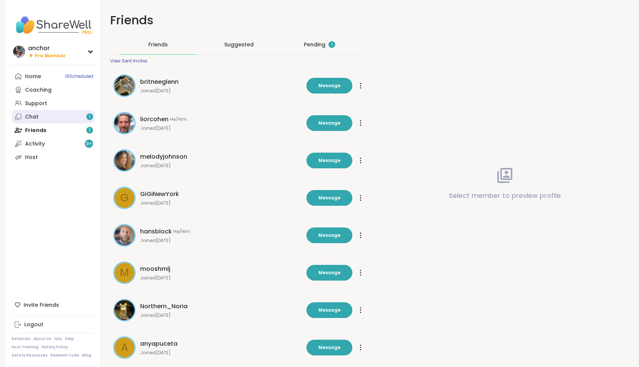
click at [69, 113] on link "Chat 1" at bounding box center [53, 116] width 83 height 13
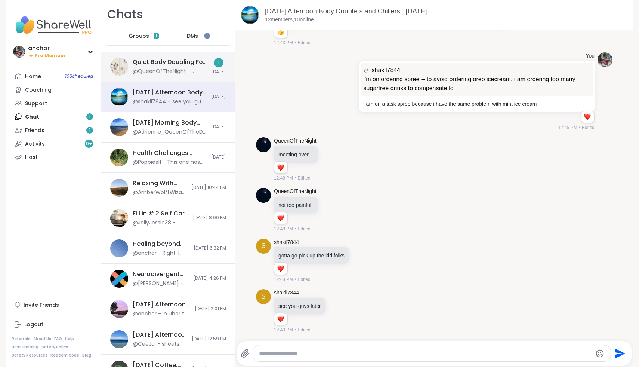
click at [193, 63] on div "Quiet Body Doubling For Productivity - [DATE]" at bounding box center [170, 62] width 74 height 8
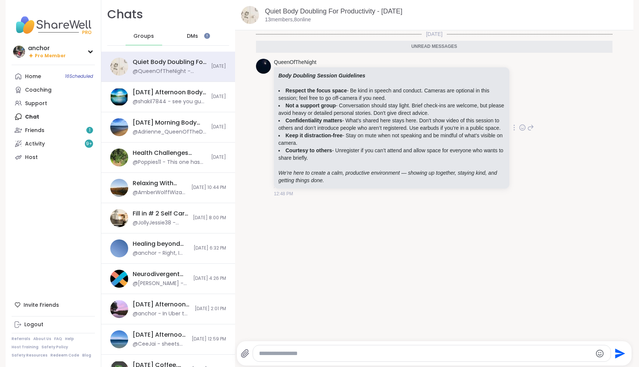
click at [525, 130] on icon at bounding box center [523, 128] width 6 height 6
click at [456, 120] on button "Select Reaction: Heart" at bounding box center [463, 115] width 15 height 15
